Goal: Information Seeking & Learning: Learn about a topic

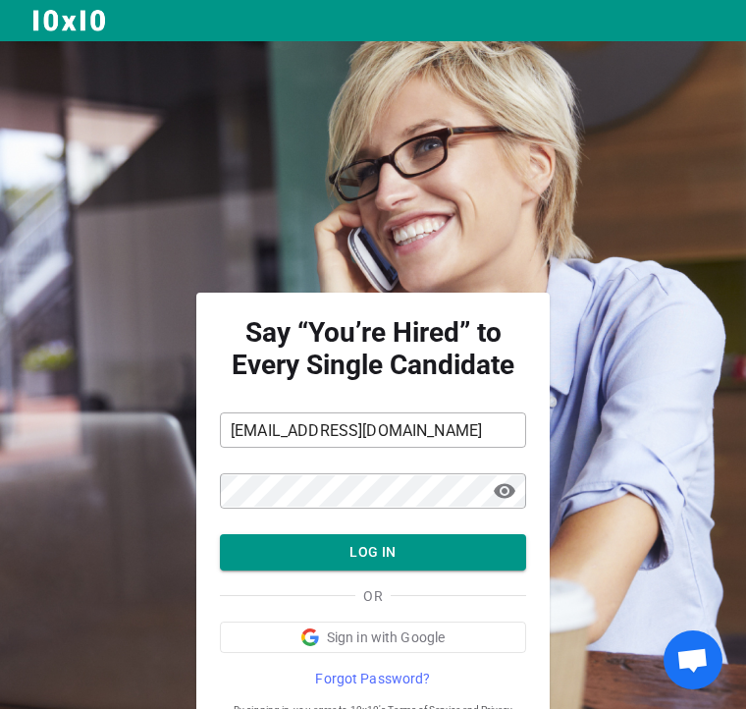
scroll to position [77, 0]
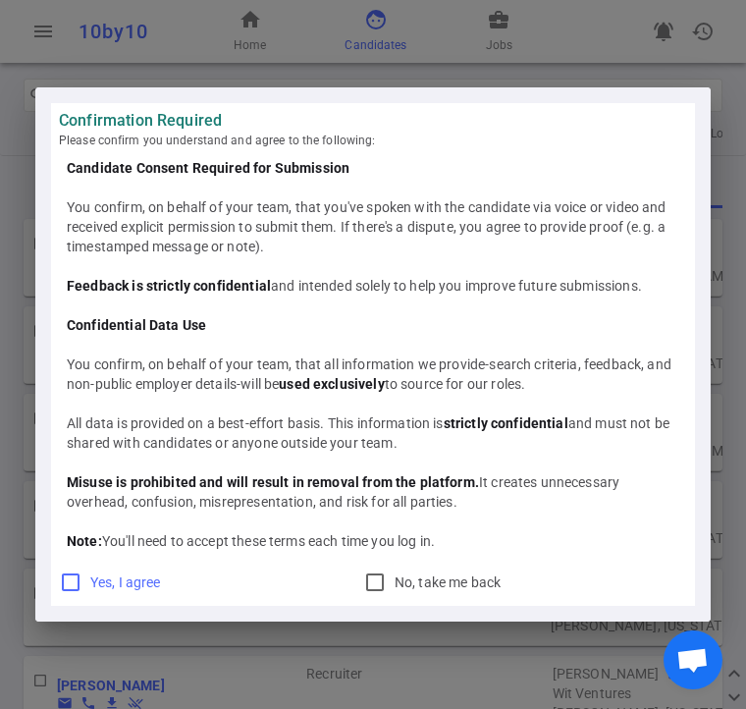
click at [62, 574] on input "Yes, I agree" at bounding box center [71, 583] width 24 height 24
checkbox input "true"
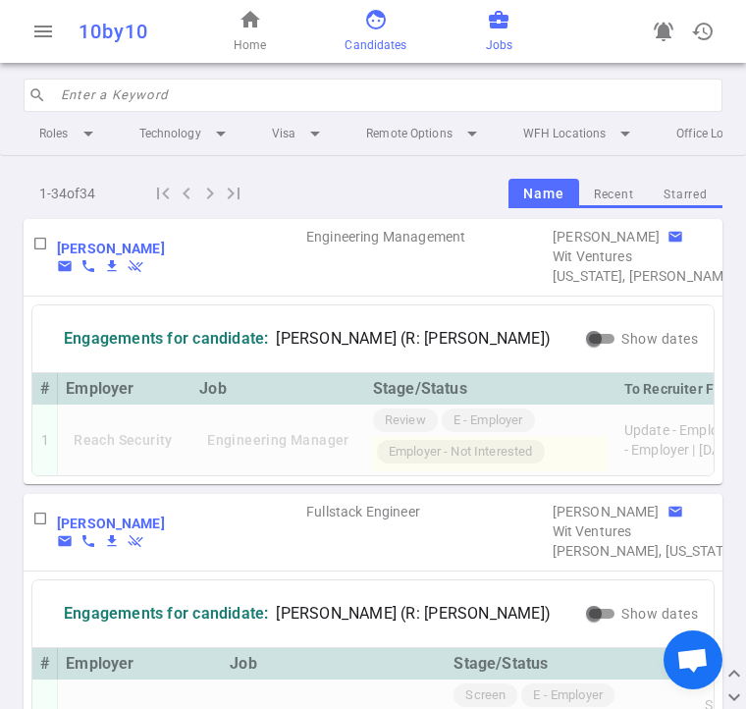
click at [486, 35] on span "Jobs" at bounding box center [499, 45] width 27 height 20
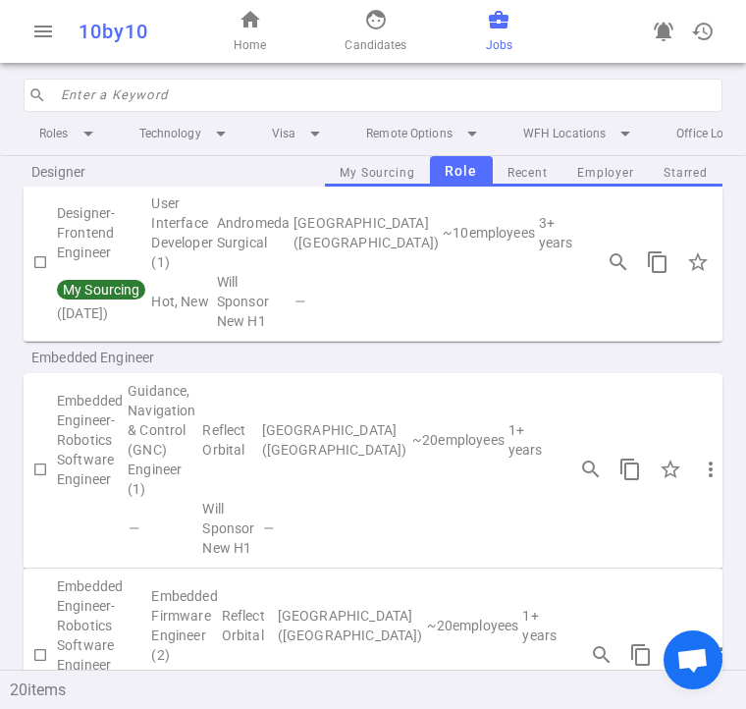
scroll to position [585, 0]
click at [625, 331] on td "search_insights content_copy star_border more_vert chevron_right" at bounding box center [690, 261] width 230 height 137
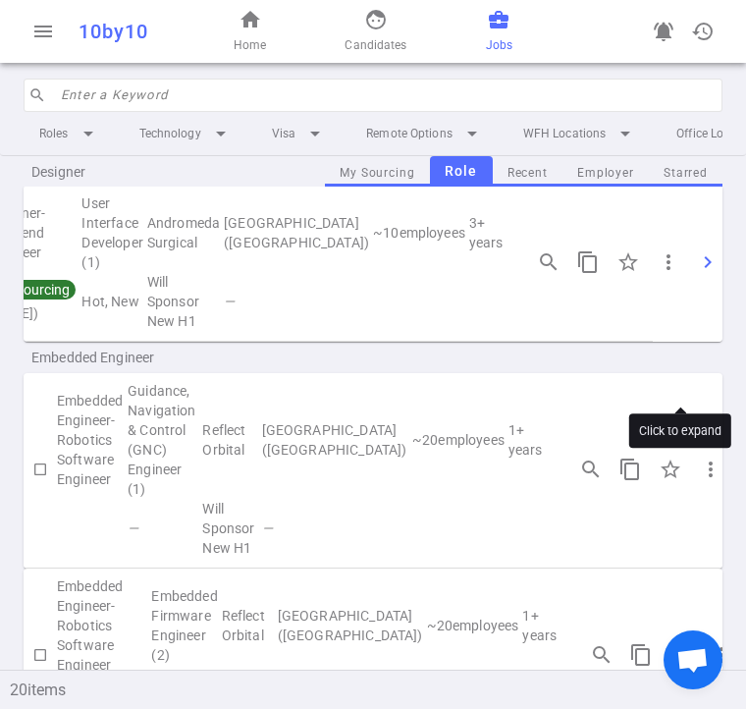
click at [696, 274] on span "chevron_right" at bounding box center [708, 262] width 24 height 24
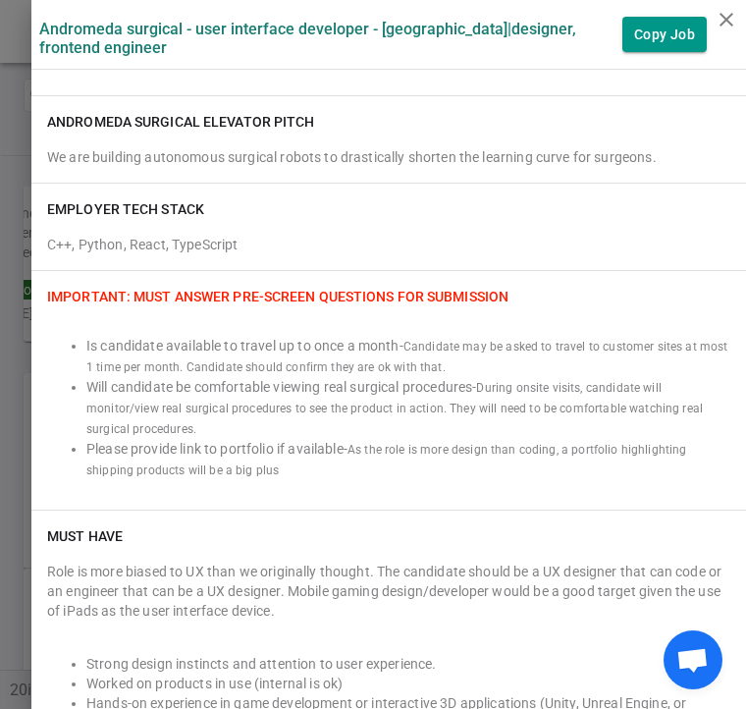
scroll to position [391, 0]
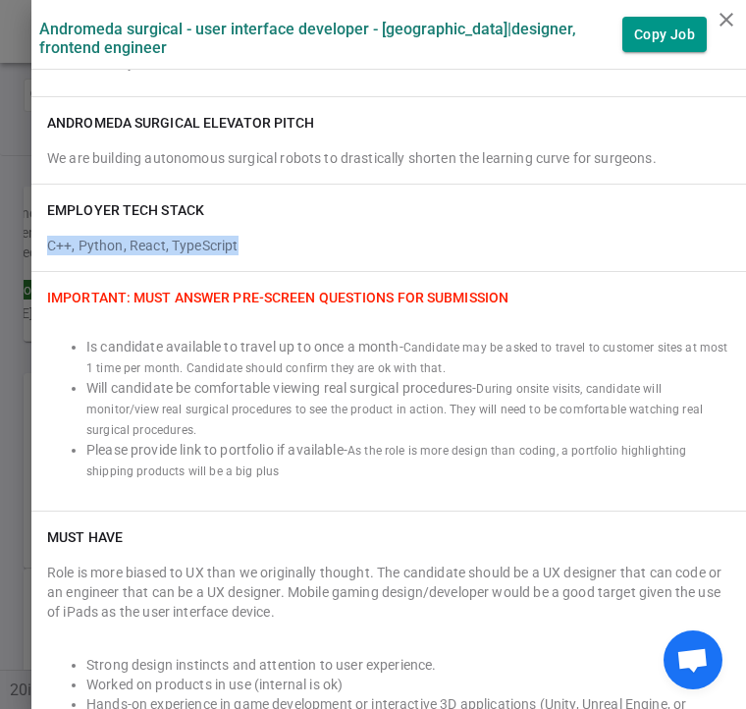
drag, startPoint x: 243, startPoint y: 246, endPoint x: 30, endPoint y: 260, distance: 212.6
click at [31, 260] on div "EMPLOYER TECH STACK C++, Python, React, TypeScript" at bounding box center [388, 228] width 715 height 86
copy span "C++, Python, React, TypeScript"
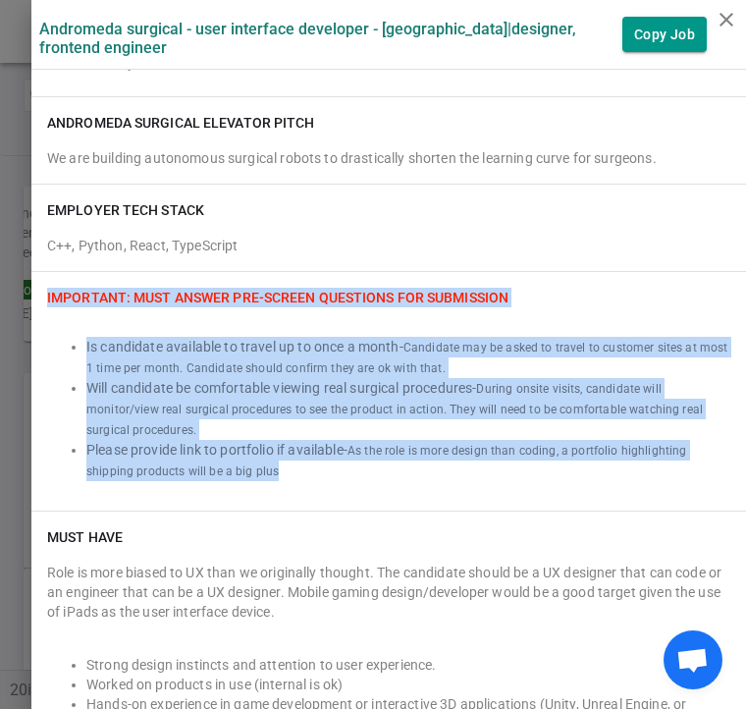
drag, startPoint x: 28, startPoint y: 298, endPoint x: 342, endPoint y: 465, distance: 355.0
click at [342, 465] on div "IMPORTANT: Must Answer Pre-screen Questions for Submission Is candidate availab…" at bounding box center [388, 391] width 715 height 239
copy div "IMPORTANT: Must Answer Pre-screen Questions for Submission Is candidate availab…"
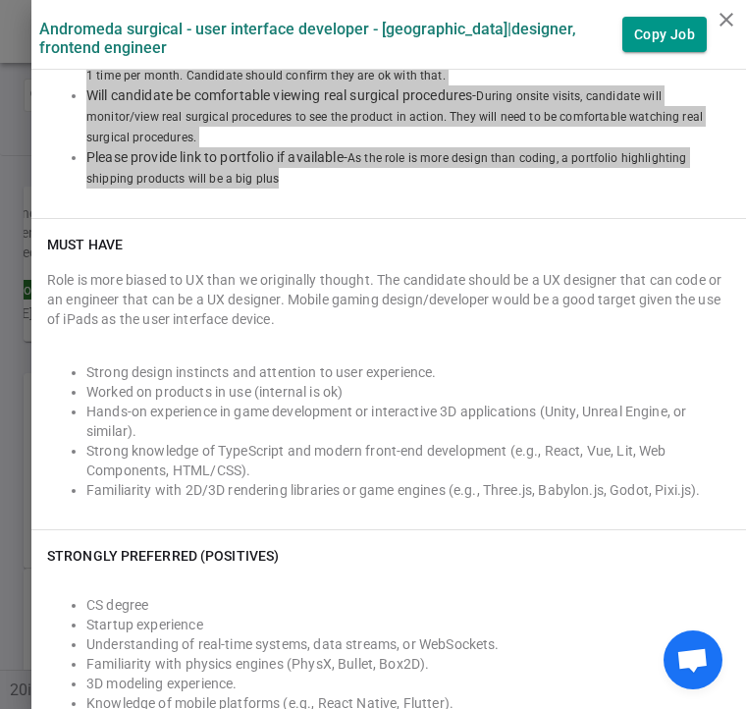
scroll to position [683, 0]
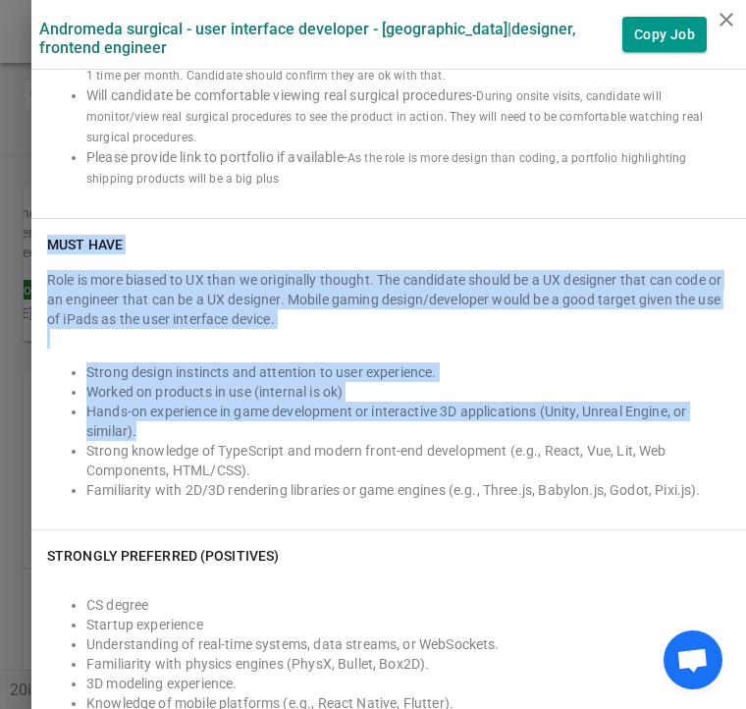
drag, startPoint x: 36, startPoint y: 245, endPoint x: 206, endPoint y: 437, distance: 256.7
click at [206, 437] on div "Must Have Role is more biased to UX than we originally thought. The candidate s…" at bounding box center [388, 374] width 715 height 310
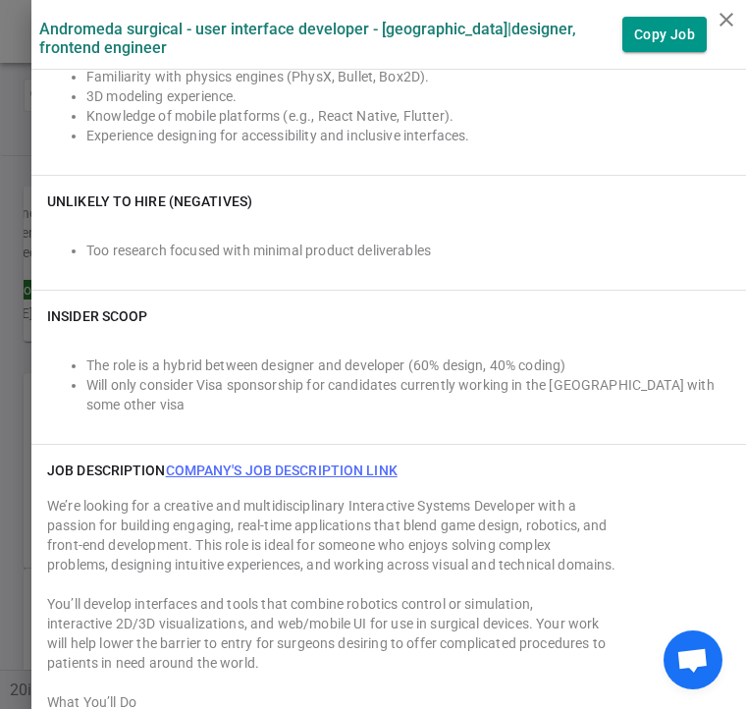
scroll to position [1272, 0]
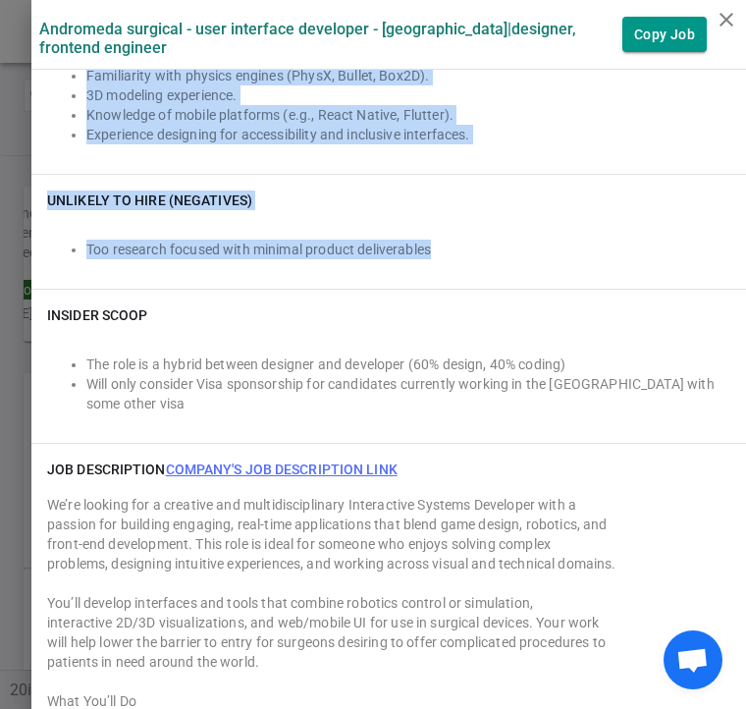
click at [460, 263] on div "Too research focused with minimal product deliverables" at bounding box center [388, 249] width 683 height 47
copy div "Must Have Role is more biased to UX than we originally thought. The candidate s…"
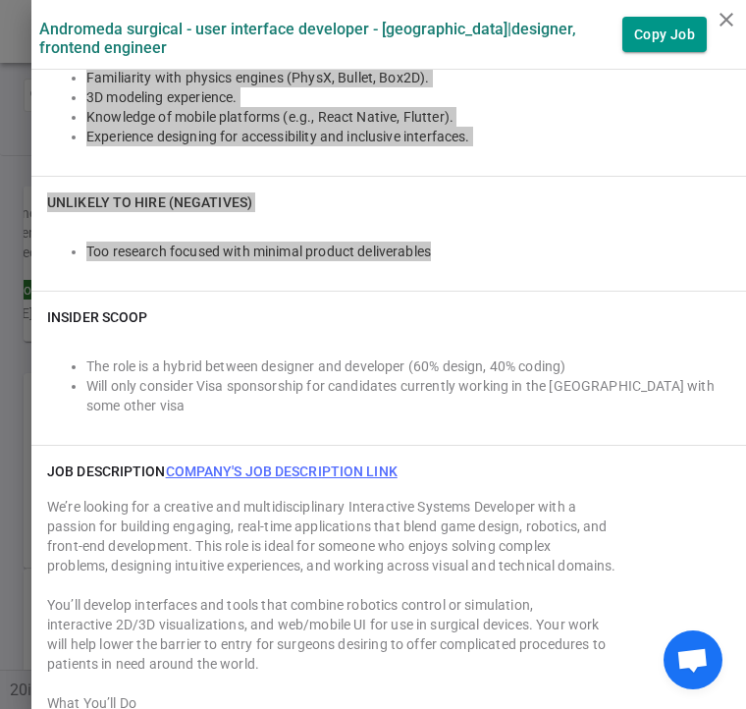
scroll to position [1271, 0]
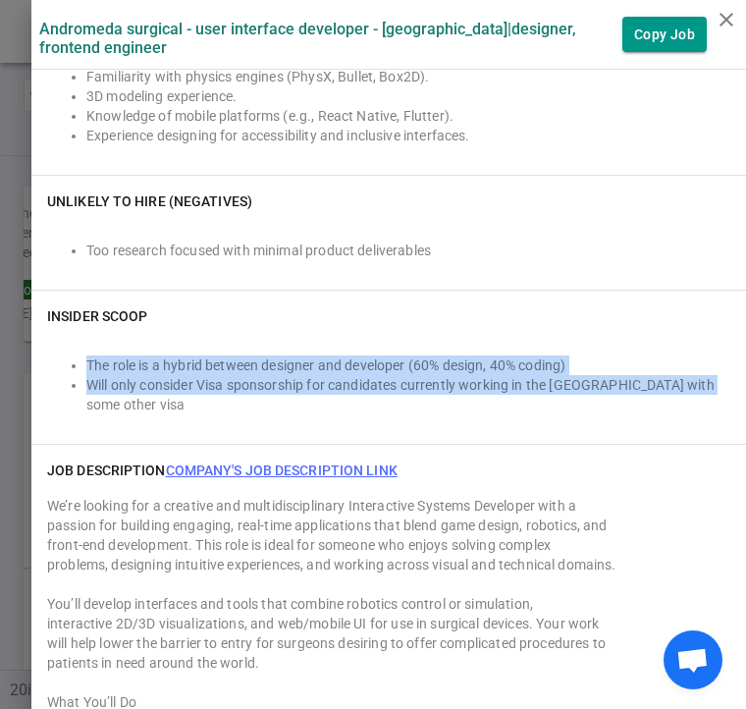
drag, startPoint x: 38, startPoint y: 351, endPoint x: 735, endPoint y: 398, distance: 697.9
click at [735, 398] on div "Andromeda Surgical - User Interface Developer - [GEOGRAPHIC_DATA] | Designer, F…" at bounding box center [388, 354] width 715 height 709
copy ul "The role is a hybrid between designer and developer (60% design, 40% coding) Wi…"
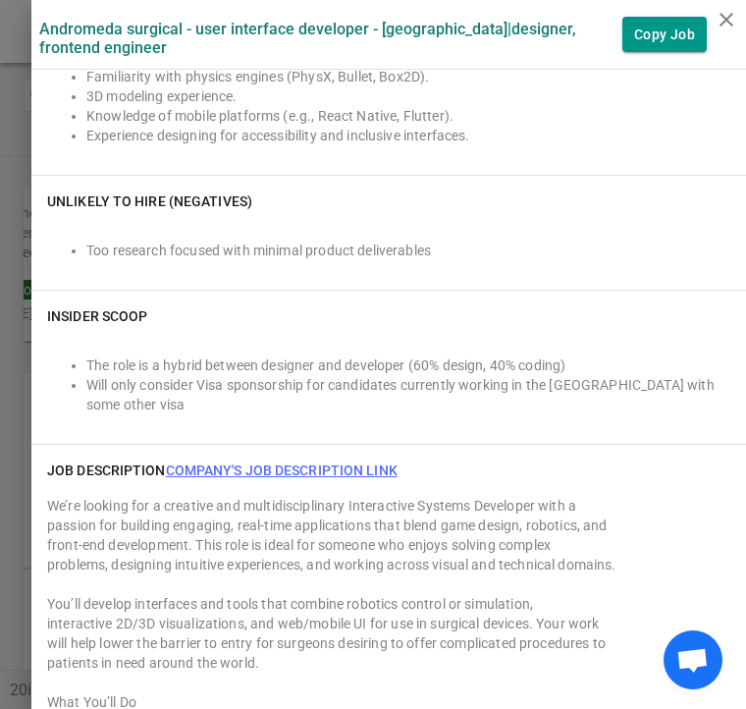
click at [382, 335] on div "The role is a hybrid between designer and developer (60% design, 40% coding) Wi…" at bounding box center [388, 374] width 683 height 81
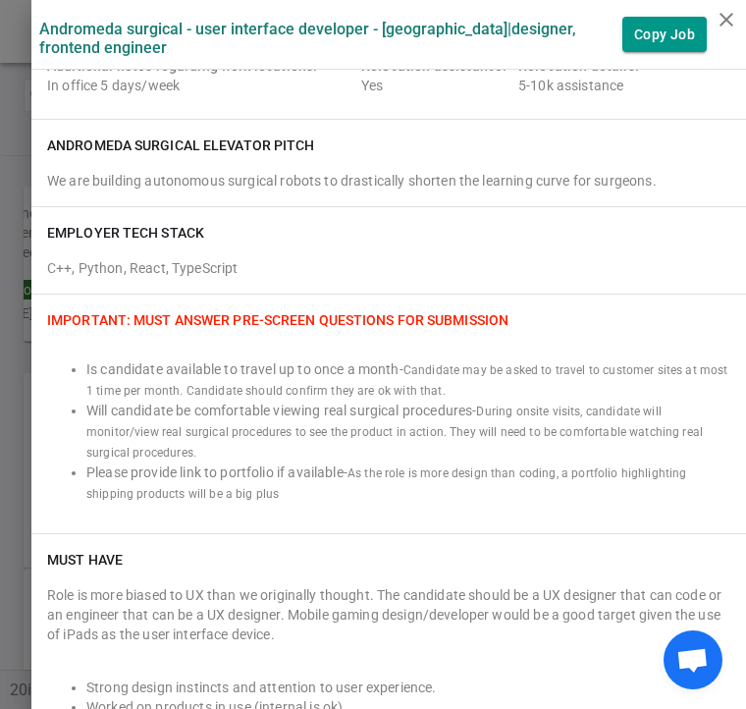
scroll to position [0, 0]
